Goal: Task Accomplishment & Management: Manage account settings

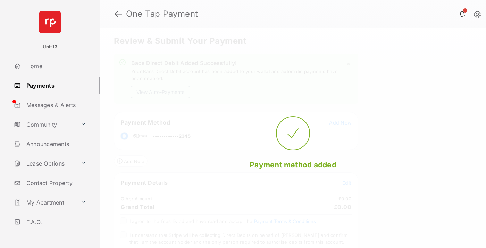
click at [161, 92] on button "View Auto-Payments" at bounding box center [161, 92] width 60 height 12
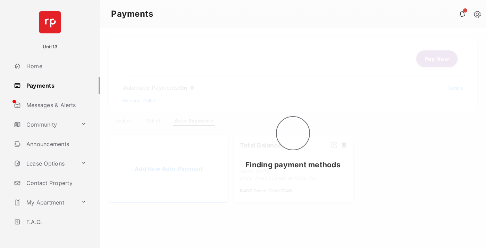
click at [139, 100] on link "Manage Wallet" at bounding box center [139, 101] width 33 height 6
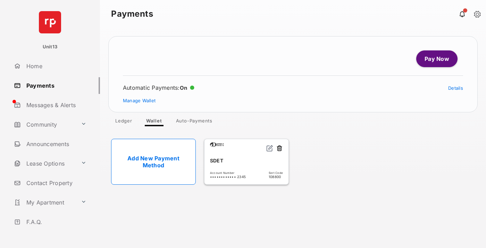
click at [280, 148] on button at bounding box center [279, 149] width 7 height 8
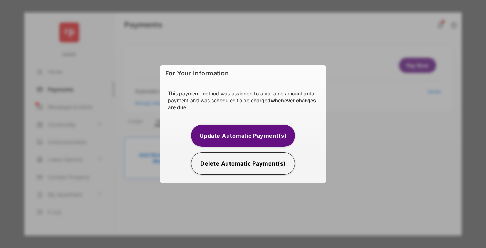
click at [243, 163] on button "Delete Automatic Payment(s)" at bounding box center [243, 163] width 104 height 22
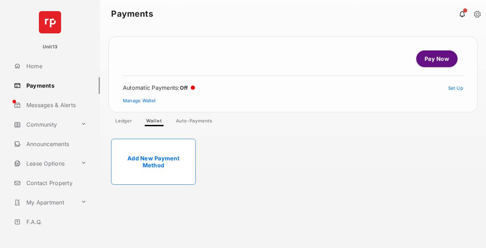
click at [154, 162] on link "Add New Payment Method" at bounding box center [153, 162] width 85 height 46
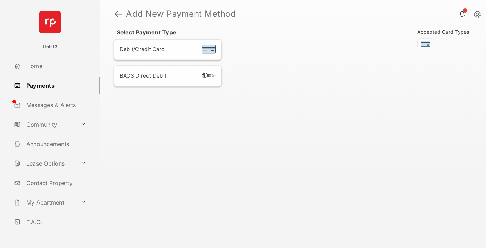
click at [168, 76] on div "BACS Direct Debit" at bounding box center [168, 76] width 96 height 9
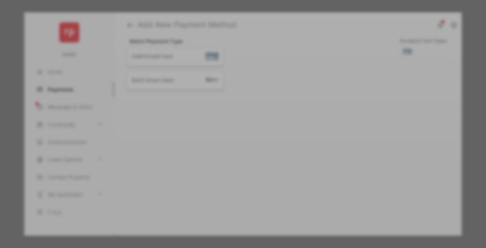
click at [296, 157] on button "Continue" at bounding box center [296, 160] width 44 height 17
